Goal: Register for event/course

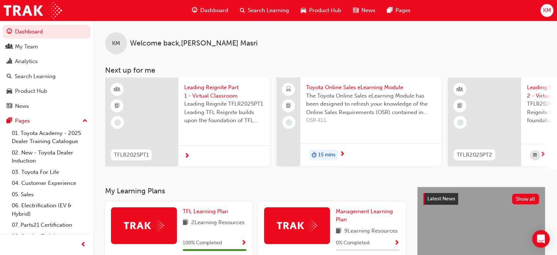
click at [264, 9] on span "Search Learning" at bounding box center [268, 10] width 41 height 8
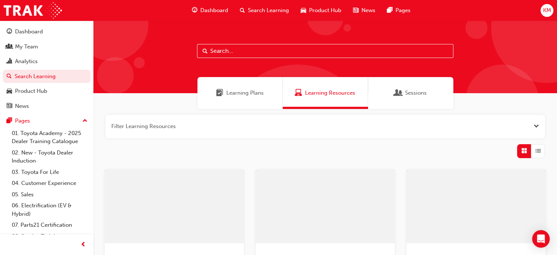
drag, startPoint x: 220, startPoint y: 49, endPoint x: 224, endPoint y: 42, distance: 8.4
click at [220, 48] on input "text" at bounding box center [325, 51] width 256 height 14
paste input "TFLR2025PT2"
type input "TFLR2025PT2"
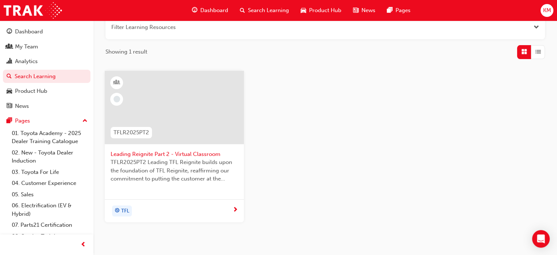
scroll to position [137, 0]
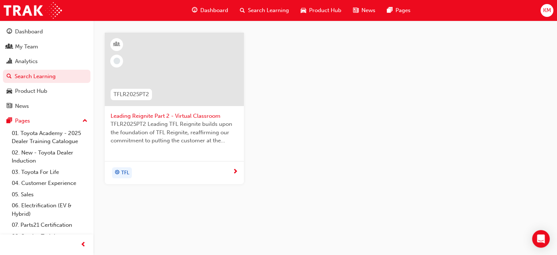
click at [236, 170] on span "next-icon" at bounding box center [235, 171] width 5 height 7
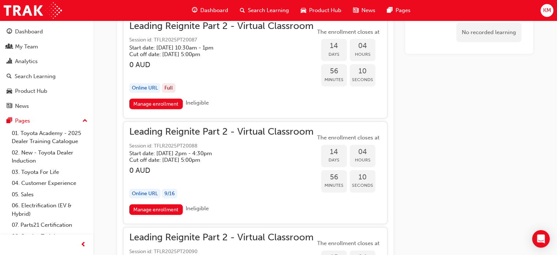
scroll to position [1865, 0]
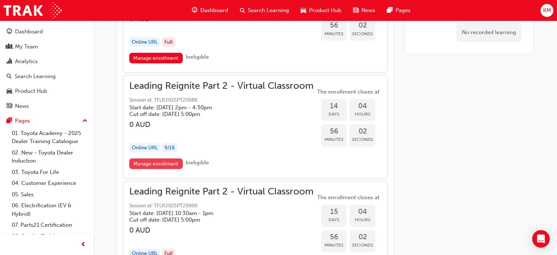
click at [160, 158] on link "Manage enrollment" at bounding box center [155, 163] width 53 height 11
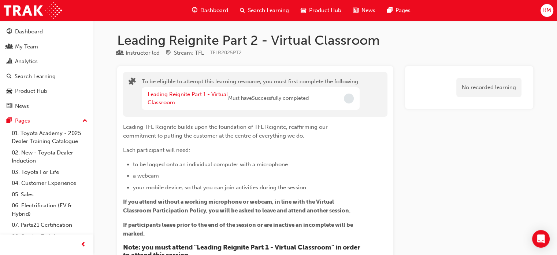
scroll to position [1865, 0]
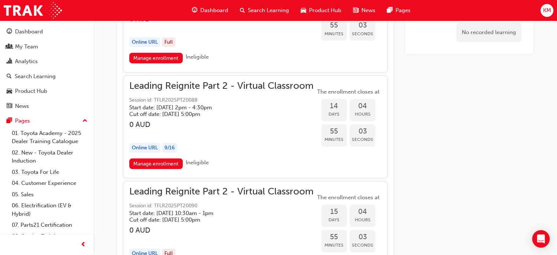
drag, startPoint x: 429, startPoint y: 211, endPoint x: 422, endPoint y: 212, distance: 7.4
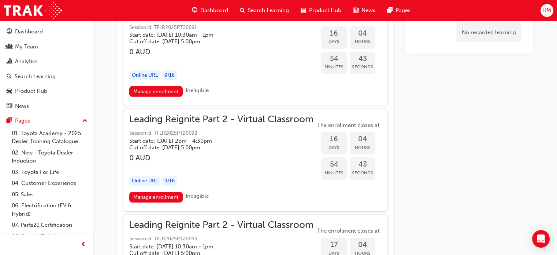
scroll to position [2122, 0]
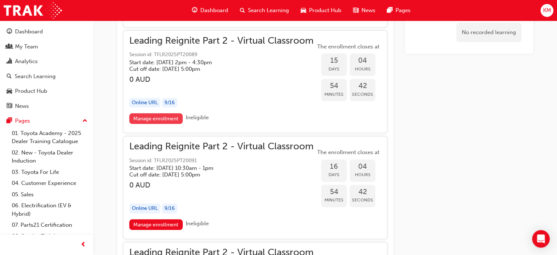
click at [171, 113] on link "Manage enrollment" at bounding box center [155, 118] width 53 height 11
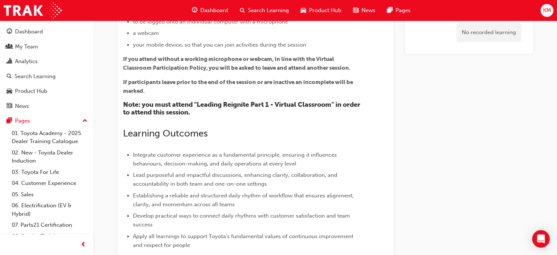
scroll to position [101, 0]
